Goal: Task Accomplishment & Management: Manage account settings

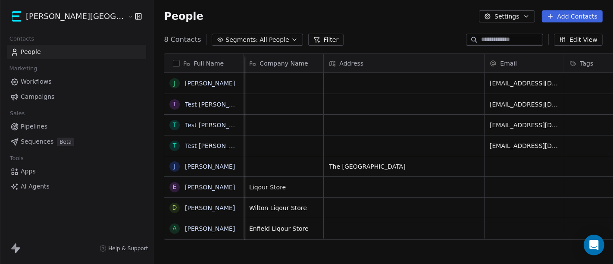
scroll to position [225, 489]
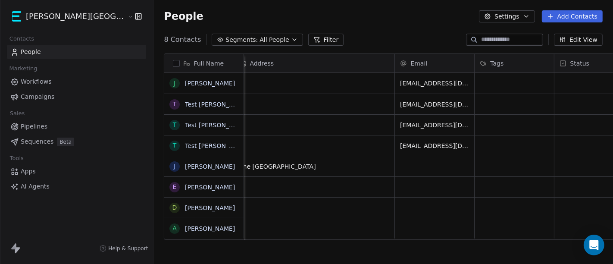
click at [48, 84] on span "Workflows" at bounding box center [36, 81] width 31 height 9
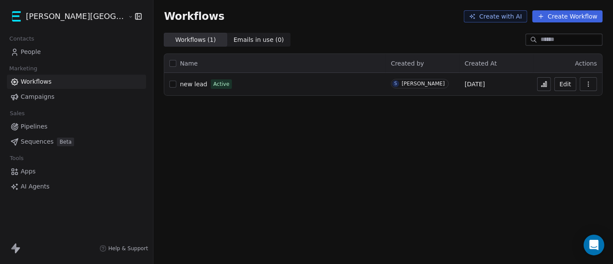
click at [66, 97] on link "Campaigns" at bounding box center [76, 97] width 139 height 14
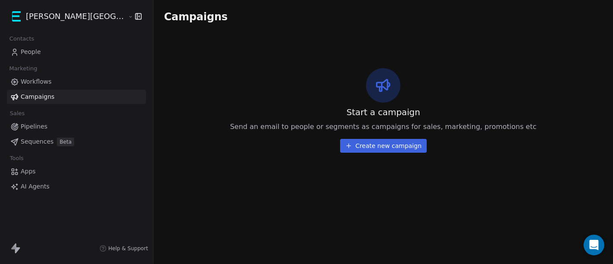
click at [56, 122] on link "Pipelines" at bounding box center [76, 126] width 139 height 14
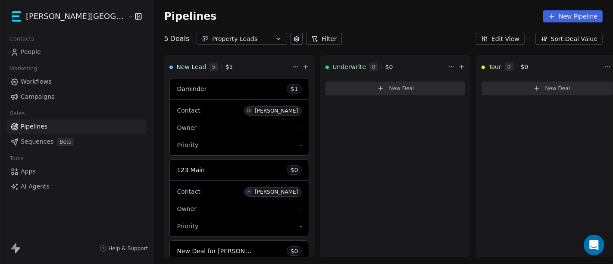
click at [515, 41] on button "Edit View" at bounding box center [500, 39] width 49 height 12
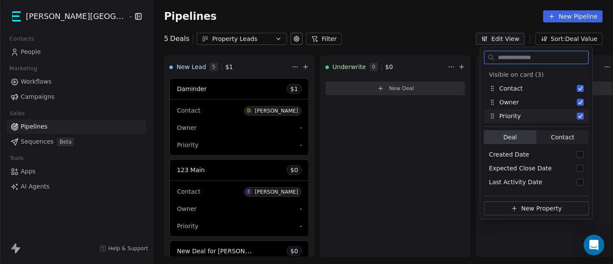
click at [511, 116] on div "Priority" at bounding box center [505, 116] width 32 height 9
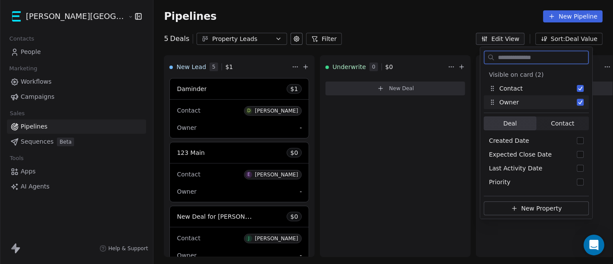
click at [523, 98] on div "Owner" at bounding box center [536, 102] width 105 height 14
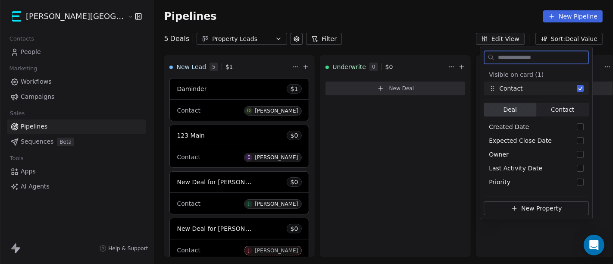
click at [527, 89] on div "Contact" at bounding box center [536, 88] width 105 height 14
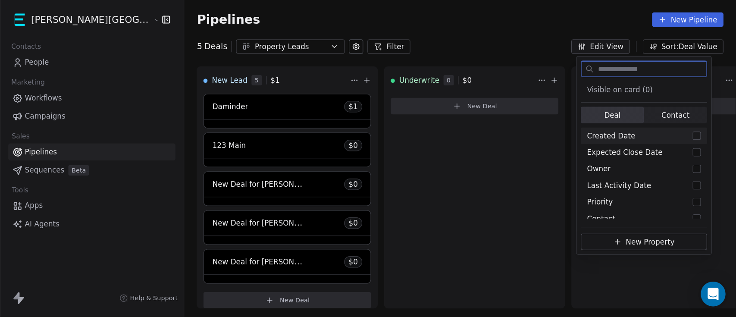
scroll to position [6, 0]
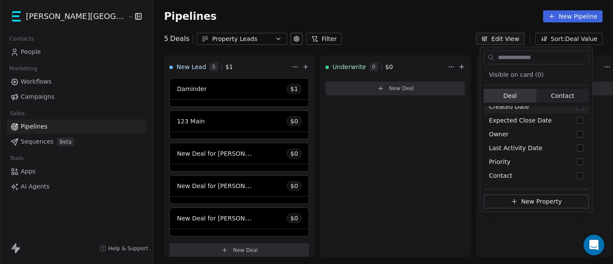
click at [473, 31] on div "Pipelines New Pipeline" at bounding box center [384, 16] width 460 height 33
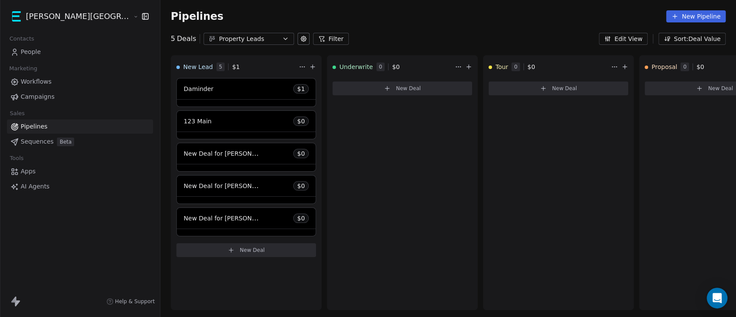
drag, startPoint x: 520, startPoint y: 4, endPoint x: 325, endPoint y: 13, distance: 194.6
drag, startPoint x: 325, startPoint y: 13, endPoint x: 300, endPoint y: 22, distance: 26.7
click at [300, 22] on div "Pipelines New Pipeline" at bounding box center [448, 16] width 555 height 12
click at [300, 38] on icon at bounding box center [303, 38] width 7 height 7
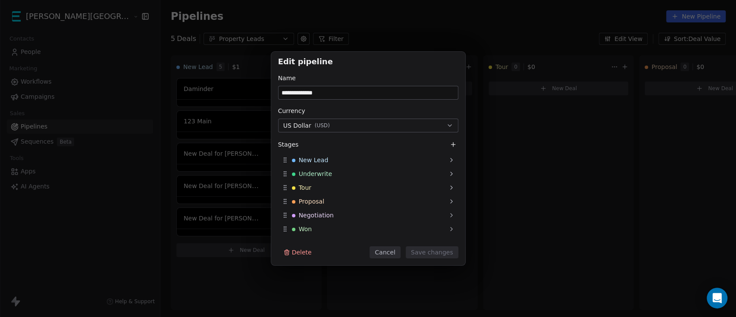
click at [400, 247] on button "Cancel" at bounding box center [385, 252] width 31 height 12
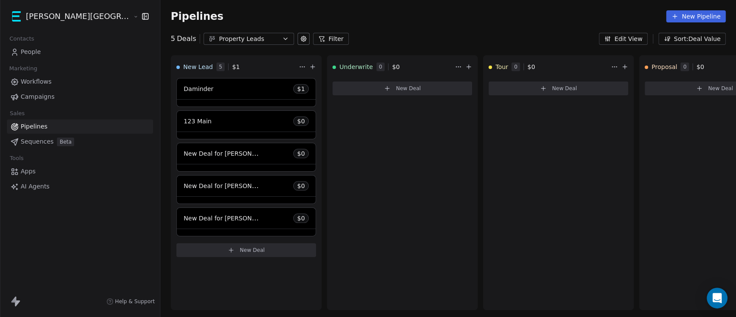
click at [45, 56] on link "People" at bounding box center [80, 52] width 146 height 14
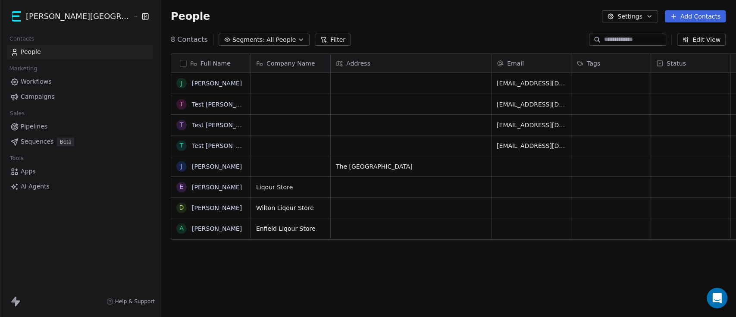
scroll to position [270, 611]
click at [27, 129] on span "Pipelines" at bounding box center [34, 126] width 27 height 9
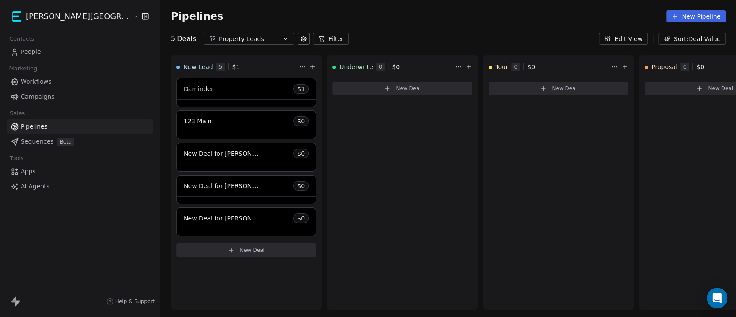
click at [313, 37] on button "Filter" at bounding box center [331, 39] width 36 height 12
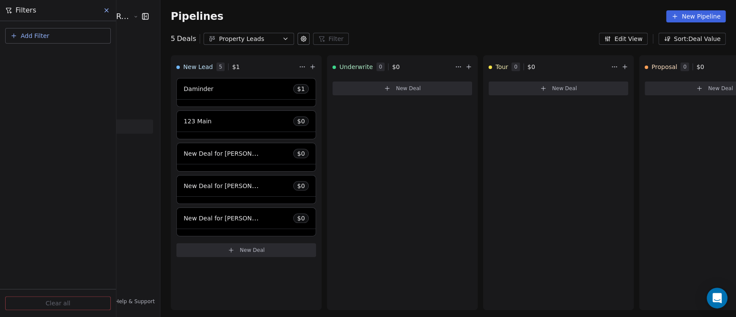
click at [41, 33] on span "Add Filter" at bounding box center [35, 35] width 28 height 9
click at [34, 69] on span "Contact properties" at bounding box center [42, 69] width 56 height 9
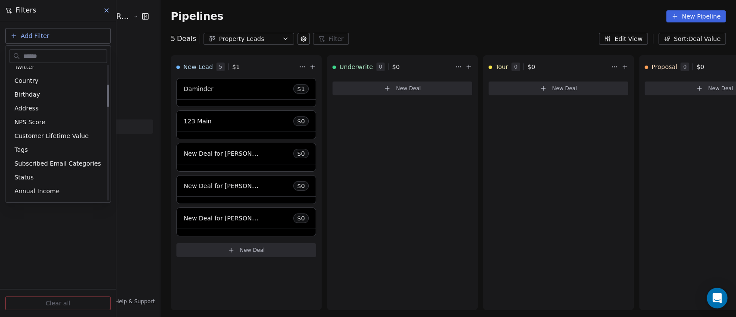
scroll to position [117, 0]
click at [32, 145] on div "Tags" at bounding box center [58, 149] width 88 height 9
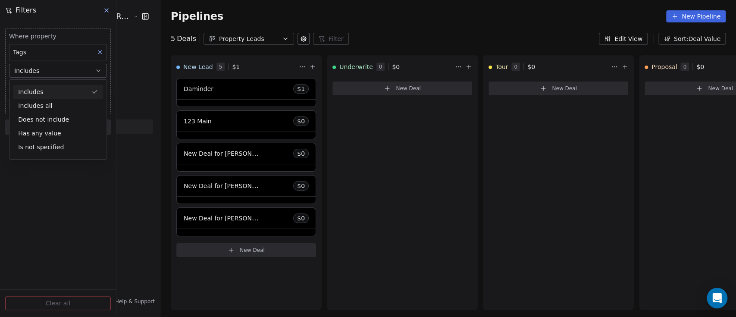
click at [54, 89] on div "Includes" at bounding box center [58, 92] width 90 height 14
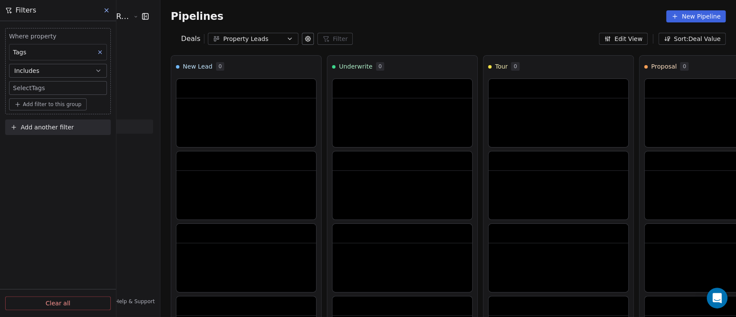
click at [39, 91] on body "[PERSON_NAME] Street Capital Contacts People Marketing Workflows Campaigns Sale…" at bounding box center [368, 158] width 736 height 317
click at [36, 116] on div "LIQOUR" at bounding box center [41, 114] width 20 height 8
click at [56, 188] on html "[PERSON_NAME] Street Capital Contacts People Marketing Workflows Campaigns Sale…" at bounding box center [368, 158] width 736 height 317
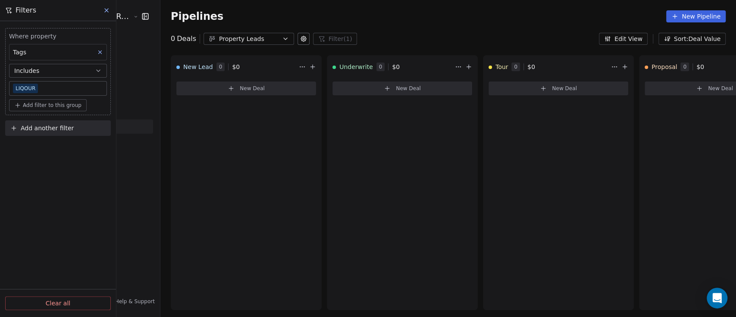
click at [171, 16] on span "Pipelines" at bounding box center [197, 16] width 53 height 12
click at [103, 11] on icon at bounding box center [106, 10] width 7 height 7
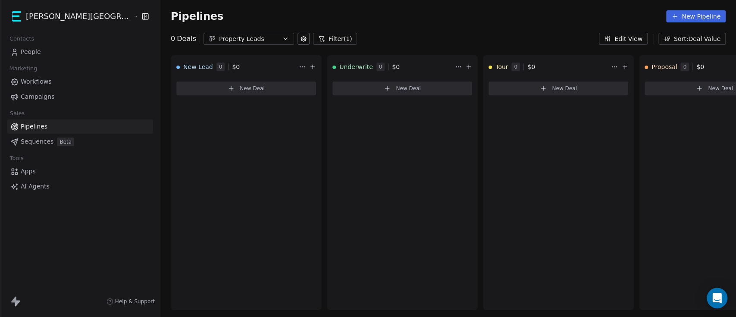
click at [37, 53] on span "People" at bounding box center [31, 51] width 20 height 9
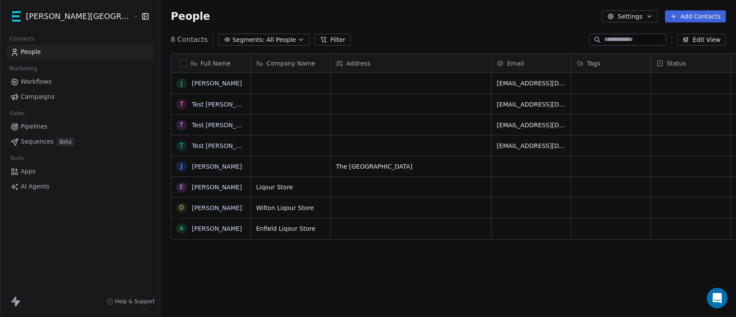
scroll to position [270, 611]
click at [571, 90] on div "grid" at bounding box center [610, 83] width 79 height 21
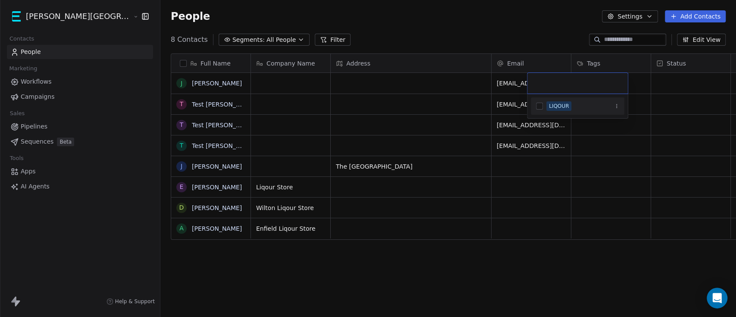
click at [542, 106] on button "Suggestions" at bounding box center [539, 106] width 7 height 7
click at [482, 32] on html "[PERSON_NAME] Street Capital Contacts People Marketing Workflows Campaigns Sale…" at bounding box center [368, 158] width 736 height 317
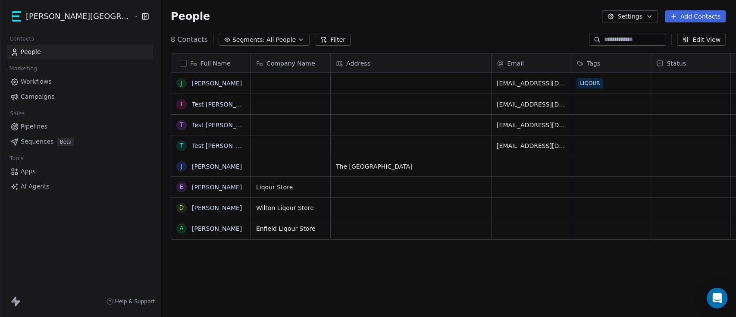
click at [40, 125] on span "Pipelines" at bounding box center [34, 126] width 27 height 9
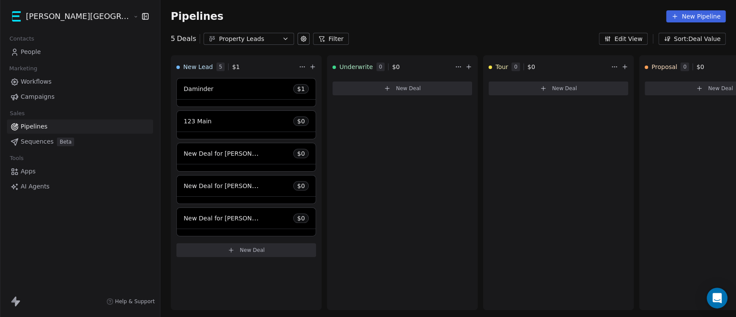
click at [318, 39] on icon at bounding box center [321, 38] width 7 height 7
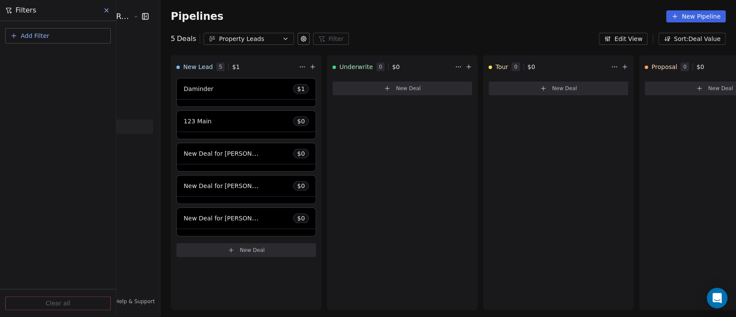
click at [39, 40] on button "Add Filter" at bounding box center [58, 36] width 106 height 16
click at [37, 55] on span "Deal properties" at bounding box center [37, 55] width 47 height 9
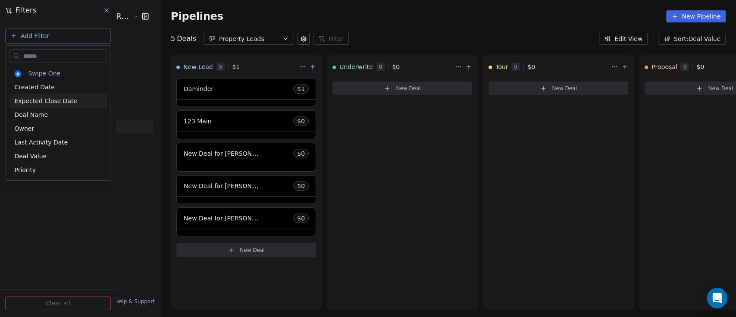
click at [48, 60] on input "text" at bounding box center [64, 56] width 85 height 13
click at [271, 38] on html "[PERSON_NAME] Street Capital Contacts People Marketing Workflows Campaigns Sale…" at bounding box center [368, 158] width 736 height 317
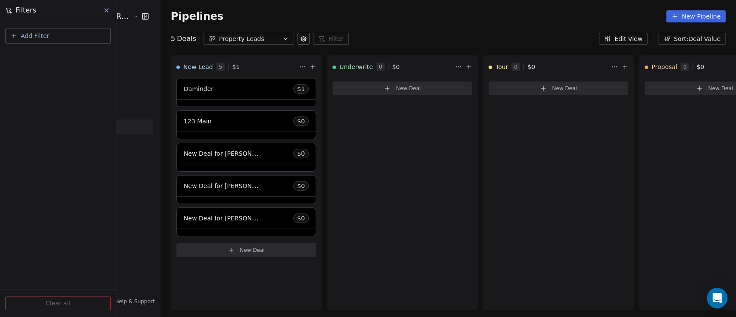
click at [21, 35] on span "Add Filter" at bounding box center [35, 35] width 28 height 9
click at [38, 71] on span "Contact properties" at bounding box center [42, 69] width 56 height 9
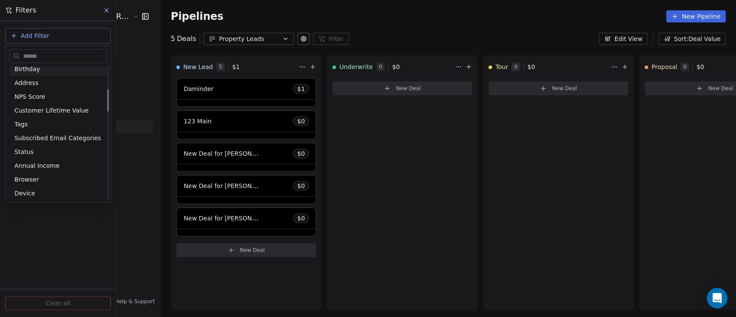
scroll to position [144, 0]
click at [44, 127] on div "Tags" at bounding box center [58, 123] width 98 height 14
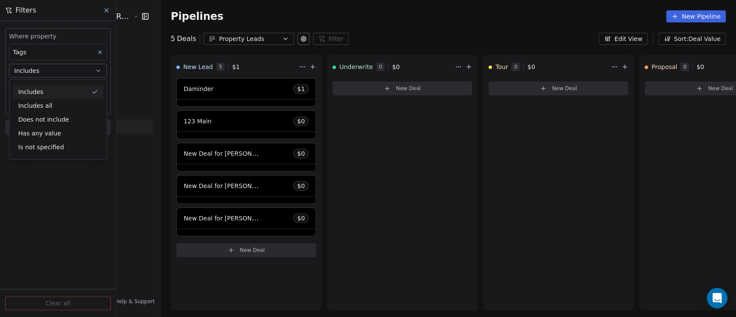
click at [38, 94] on div "Includes" at bounding box center [58, 92] width 90 height 14
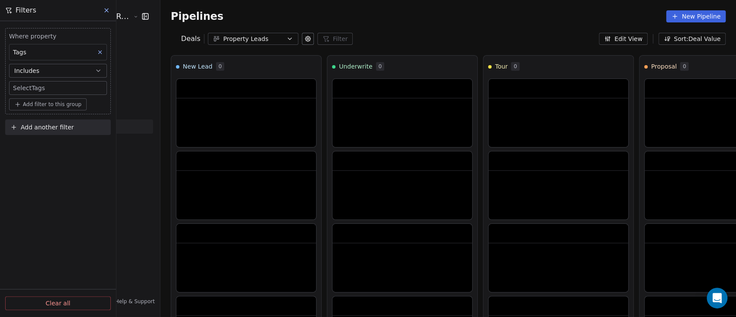
click at [52, 90] on body "[PERSON_NAME] Street Capital Contacts People Marketing Workflows Campaigns Sale…" at bounding box center [368, 158] width 736 height 317
click at [47, 113] on div "LIQOUR" at bounding box center [41, 114] width 20 height 8
click at [57, 213] on html "[PERSON_NAME] Street Capital Contacts People Marketing Workflows Campaigns Sale…" at bounding box center [368, 158] width 736 height 317
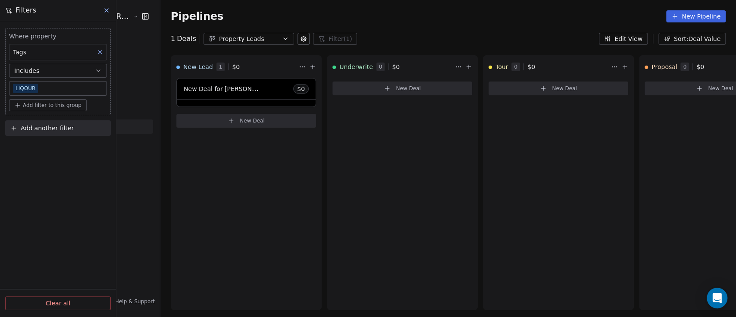
click at [240, 22] on div "Pipelines New Pipeline" at bounding box center [448, 16] width 555 height 12
click at [105, 14] on button at bounding box center [106, 10] width 13 height 12
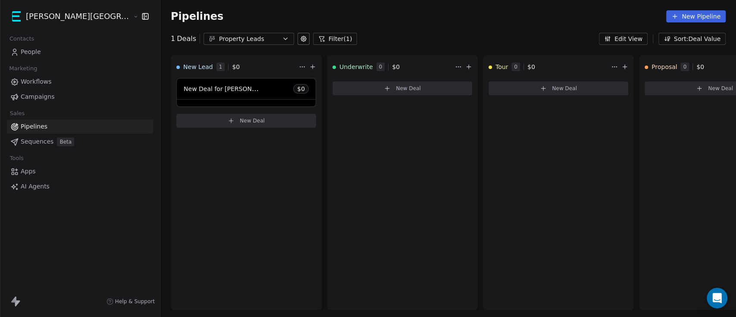
click at [313, 36] on button "Filter (1)" at bounding box center [335, 39] width 44 height 12
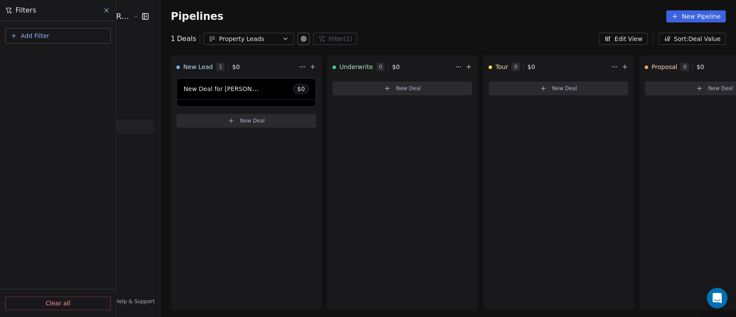
click at [47, 36] on span "Add Filter" at bounding box center [35, 35] width 28 height 9
click at [77, 206] on html "[PERSON_NAME] Street Capital Contacts People Marketing Workflows Campaigns Sale…" at bounding box center [368, 158] width 736 height 317
click at [106, 8] on icon at bounding box center [106, 10] width 7 height 7
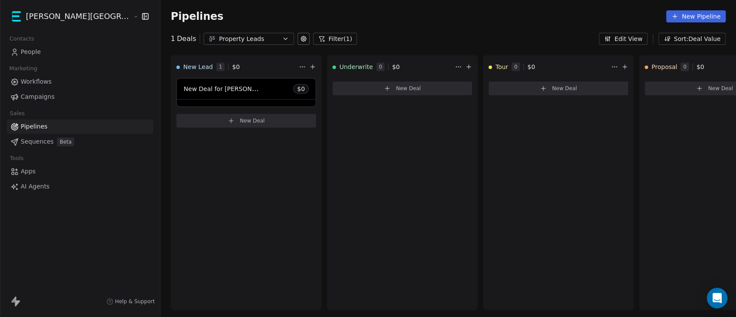
click at [299, 10] on div "Pipelines New Pipeline" at bounding box center [448, 16] width 555 height 12
click at [226, 41] on div "Property Leads" at bounding box center [249, 38] width 60 height 9
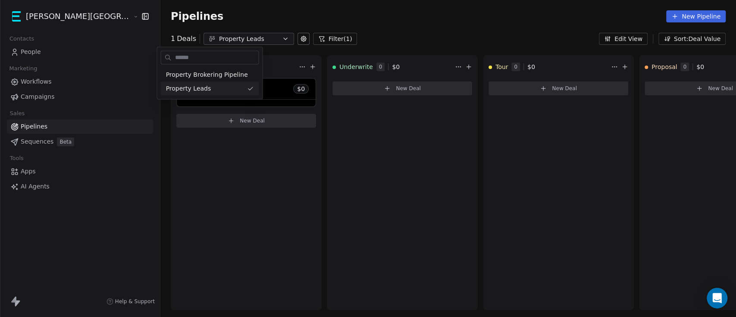
click at [231, 38] on html "[PERSON_NAME] Street Capital Contacts People Marketing Workflows Campaigns Sale…" at bounding box center [368, 158] width 736 height 317
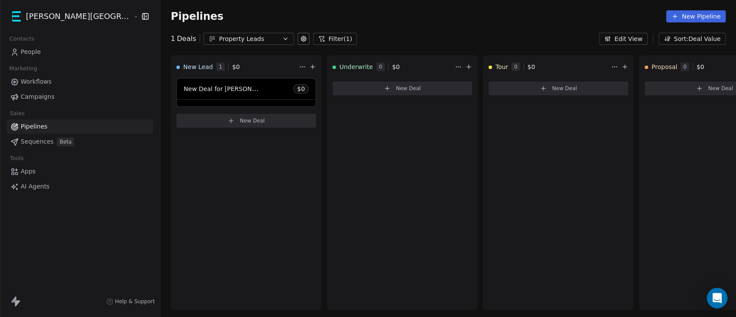
click at [298, 38] on button at bounding box center [304, 39] width 12 height 12
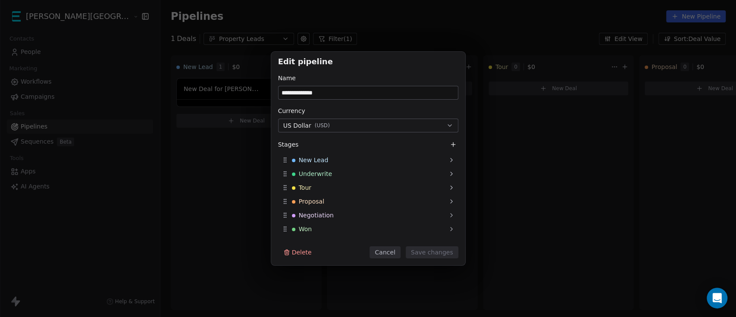
click at [356, 19] on div "**********" at bounding box center [368, 158] width 736 height 317
click at [330, 22] on div "**********" at bounding box center [368, 158] width 736 height 317
click at [385, 254] on button "Cancel" at bounding box center [385, 252] width 31 height 12
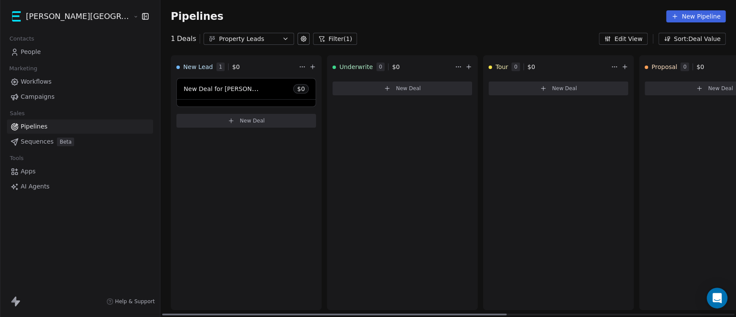
click at [231, 88] on div "New Deal for [PERSON_NAME] $ 0" at bounding box center [246, 88] width 139 height 21
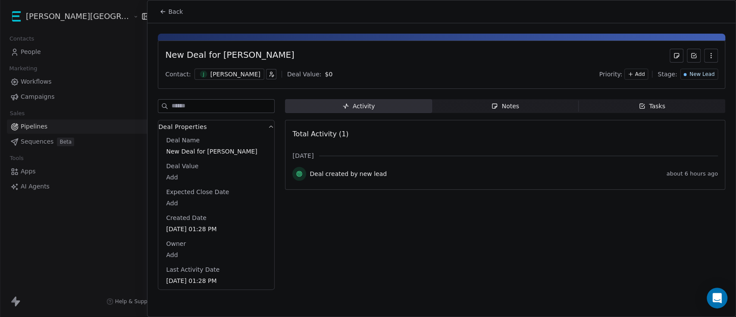
click at [266, 75] on button "button" at bounding box center [271, 74] width 10 height 10
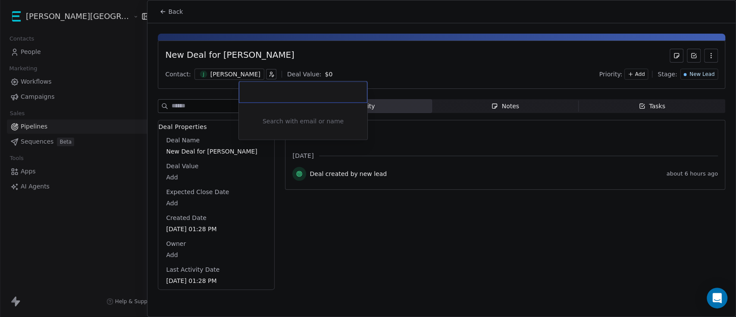
click at [342, 64] on html "[PERSON_NAME] Street Capital Contacts People Marketing Workflows Campaigns Sale…" at bounding box center [368, 158] width 736 height 317
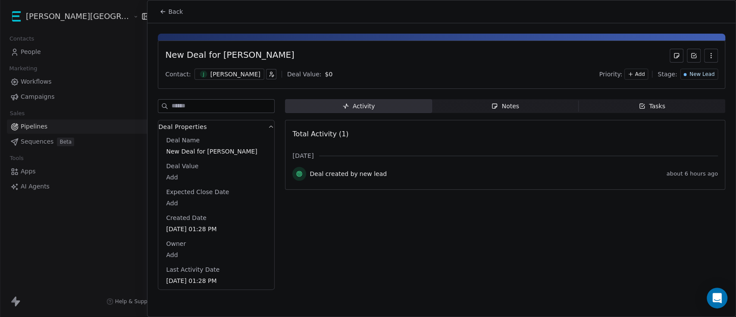
click at [613, 57] on icon "button" at bounding box center [711, 55] width 7 height 7
click at [613, 17] on div "Back" at bounding box center [441, 11] width 588 height 22
click at [174, 13] on span "Back" at bounding box center [175, 11] width 15 height 9
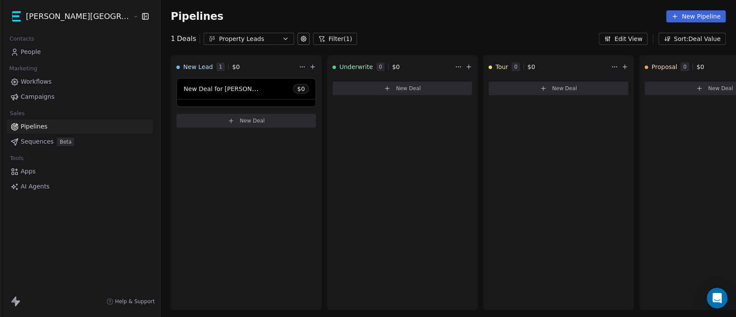
click at [49, 51] on link "People" at bounding box center [80, 52] width 146 height 14
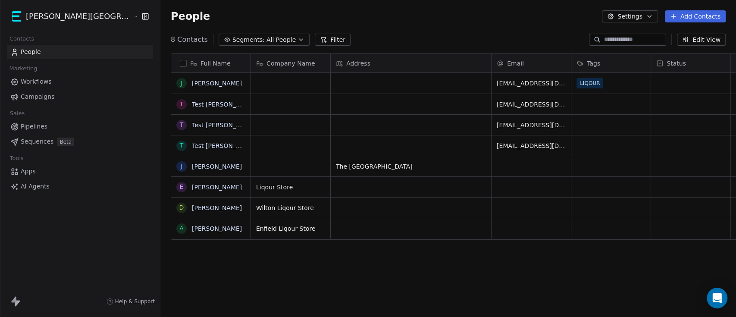
scroll to position [270, 611]
click at [178, 85] on button "grid" at bounding box center [181, 83] width 7 height 7
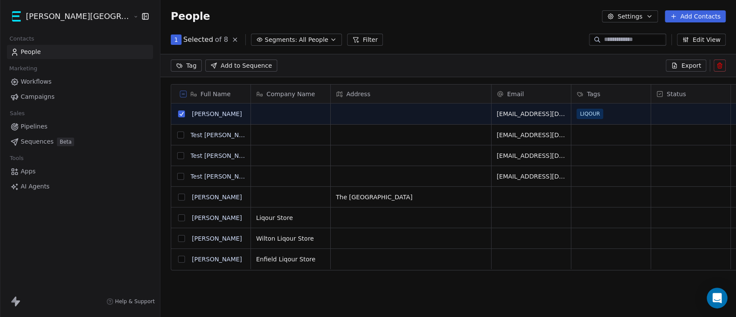
click at [177, 136] on button "grid" at bounding box center [180, 135] width 7 height 7
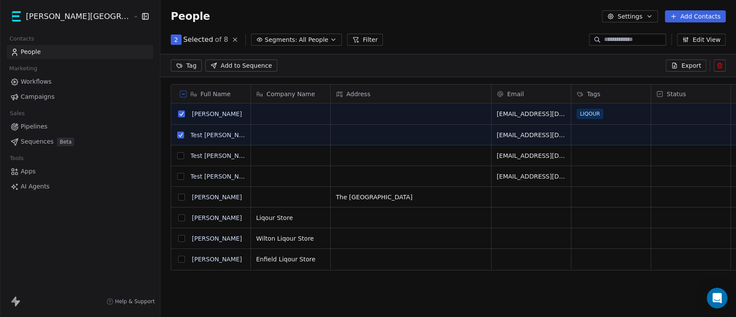
click at [177, 156] on button "grid" at bounding box center [180, 155] width 7 height 7
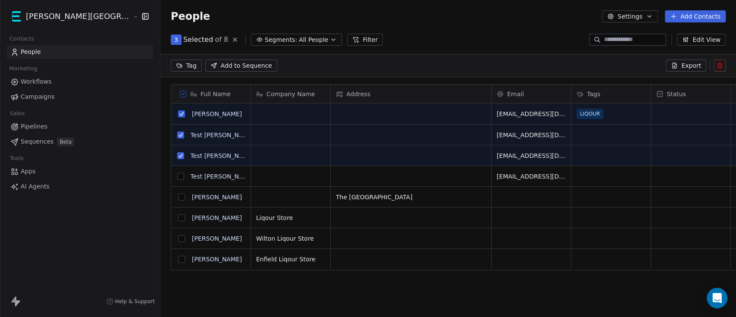
click at [177, 176] on button "grid" at bounding box center [180, 176] width 7 height 7
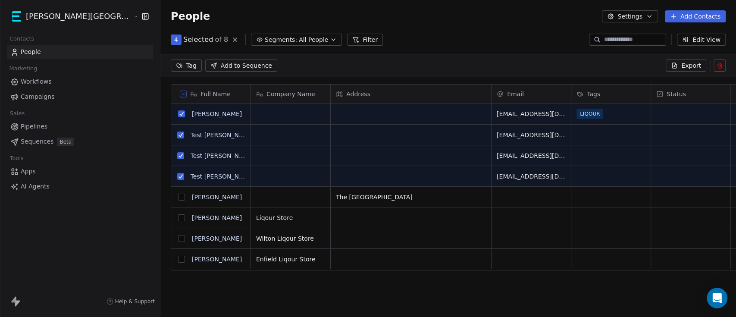
click at [613, 66] on icon at bounding box center [719, 66] width 0 height 2
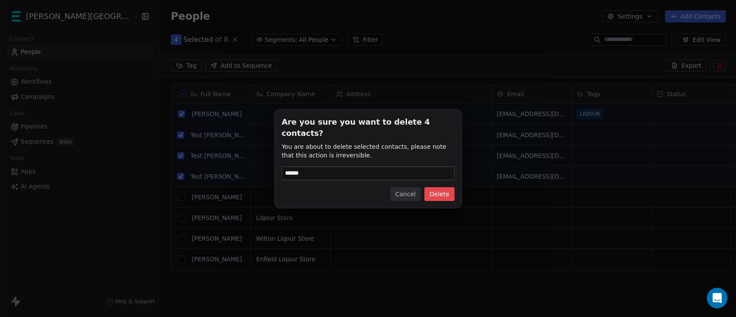
type input "******"
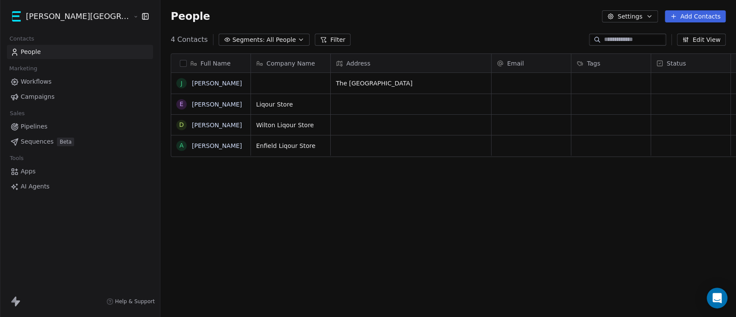
click at [492, 67] on div "Email" at bounding box center [531, 63] width 79 height 19
click at [432, 64] on html "[PERSON_NAME] Street Capital Contacts People Marketing Workflows Campaigns Sale…" at bounding box center [368, 158] width 736 height 317
drag, startPoint x: 447, startPoint y: 63, endPoint x: 355, endPoint y: 79, distance: 93.2
click at [355, 79] on div "Company Name Address Email Tags Status Phone Number [GEOGRAPHIC_DATA] Liqour St…" at bounding box center [510, 183] width 519 height 258
click at [342, 193] on div "Full Name J [PERSON_NAME] E [PERSON_NAME] D Daminder [PERSON_NAME] A [PERSON_NA…" at bounding box center [448, 186] width 576 height 279
